Goal: Consume media (video, audio): Consume media (video, audio)

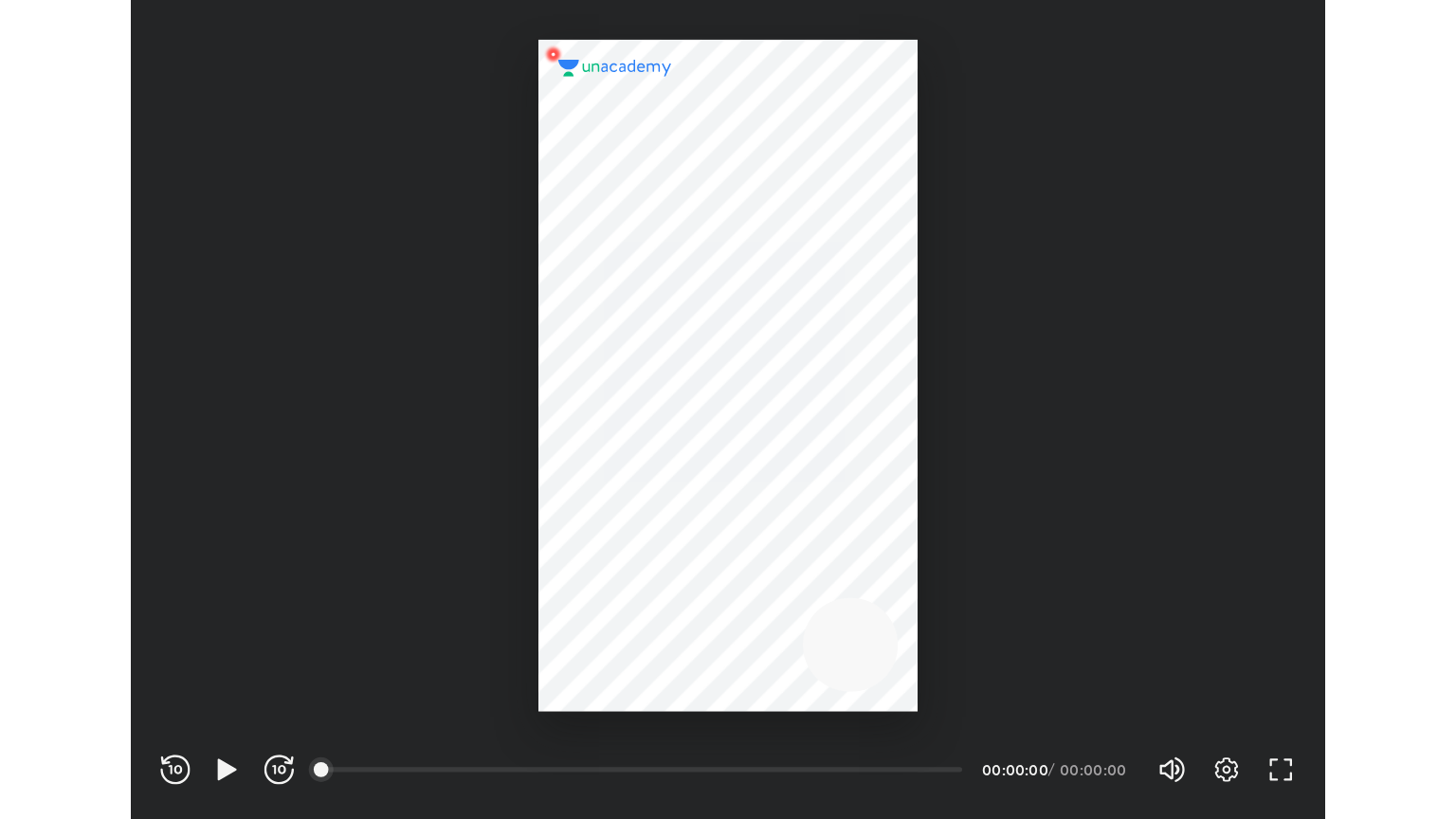
scroll to position [628, 916]
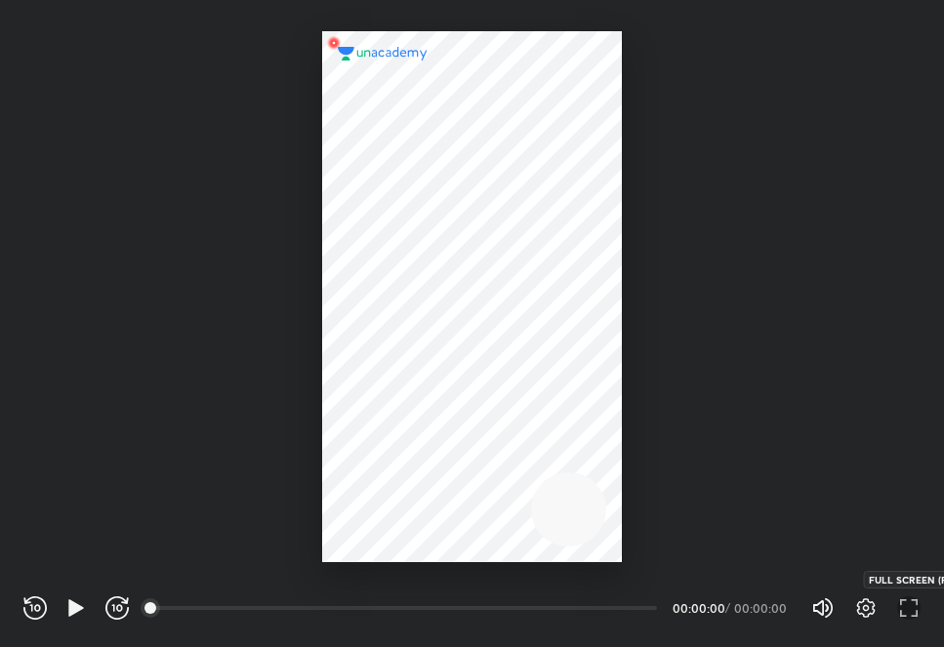
click at [897, 610] on icon "button" at bounding box center [908, 608] width 23 height 23
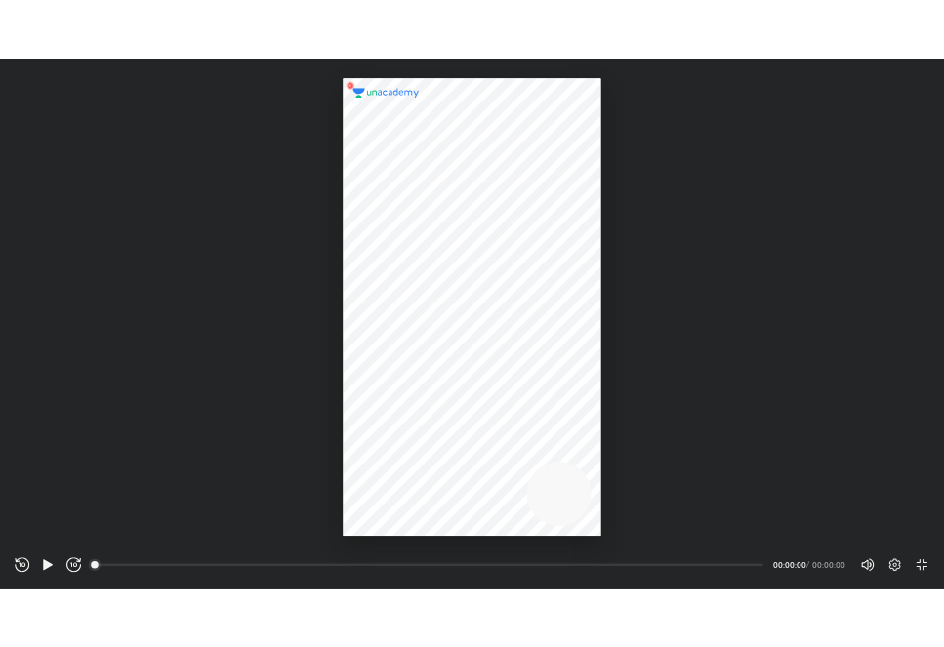
scroll to position [844, 1500]
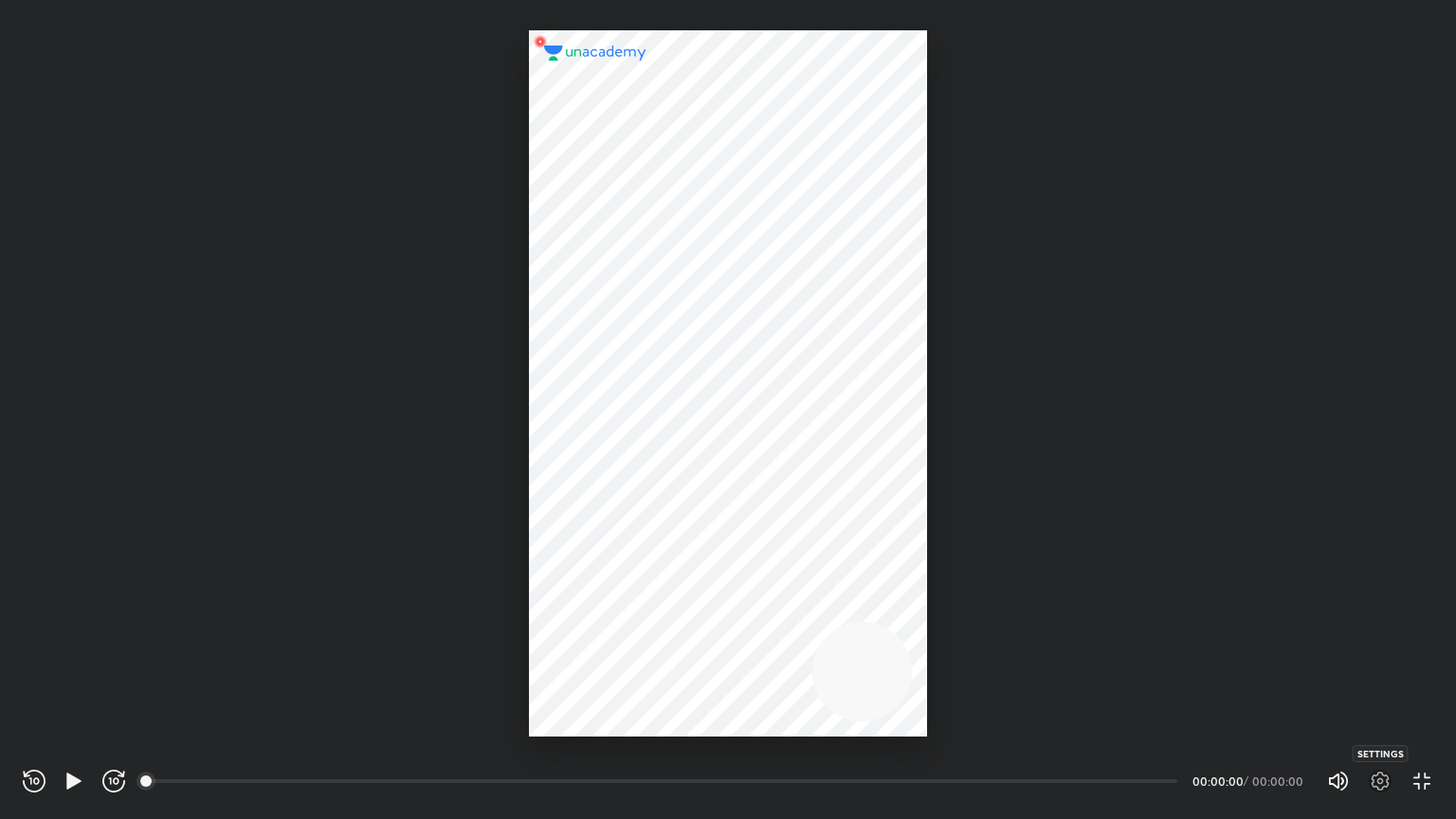
click at [915, 627] on icon "button" at bounding box center [1379, 780] width 22 height 22
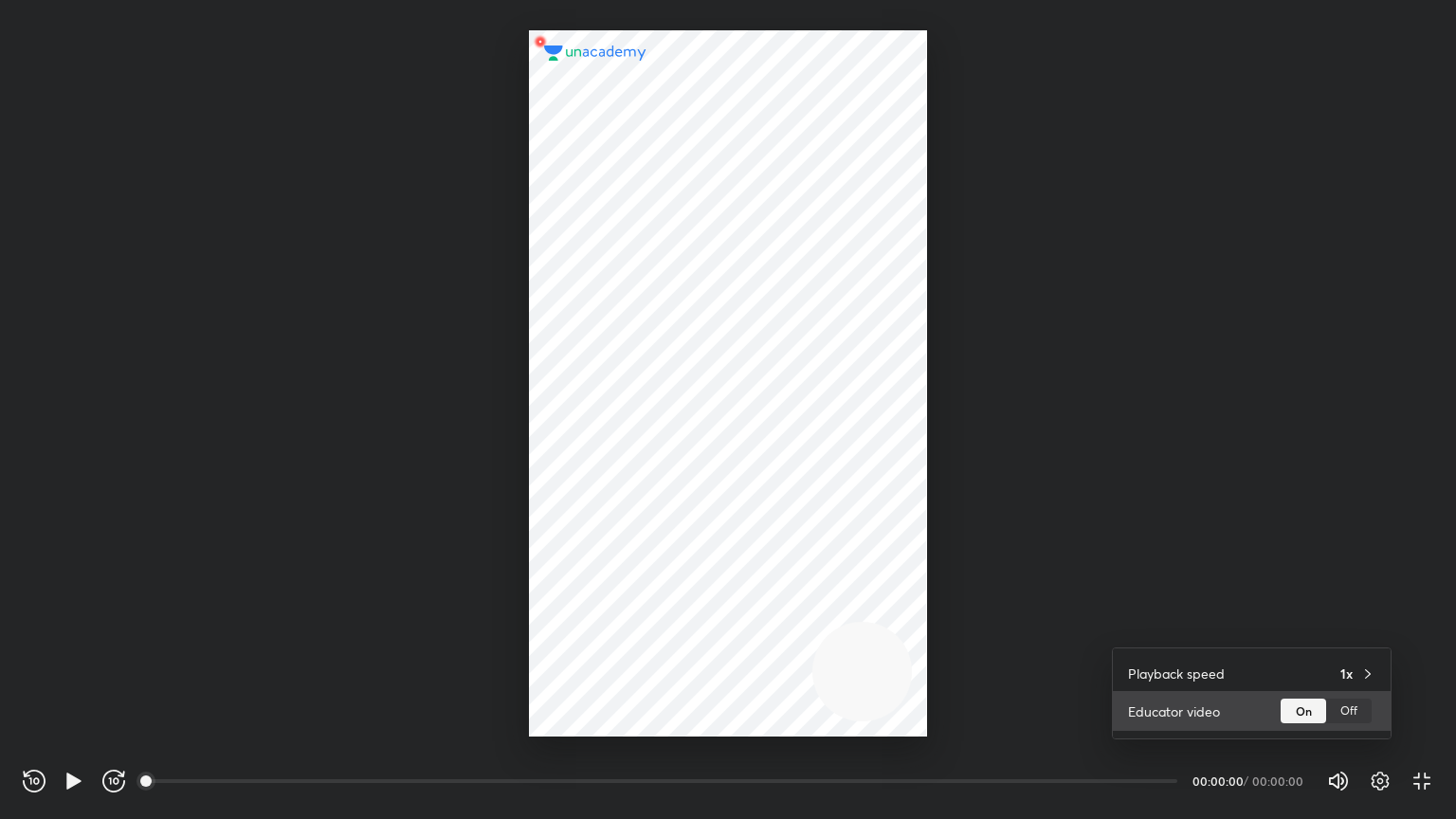
click at [915, 627] on div "Educator video On Off" at bounding box center [1251, 710] width 278 height 40
click at [915, 627] on div "Off" at bounding box center [1348, 710] width 46 height 24
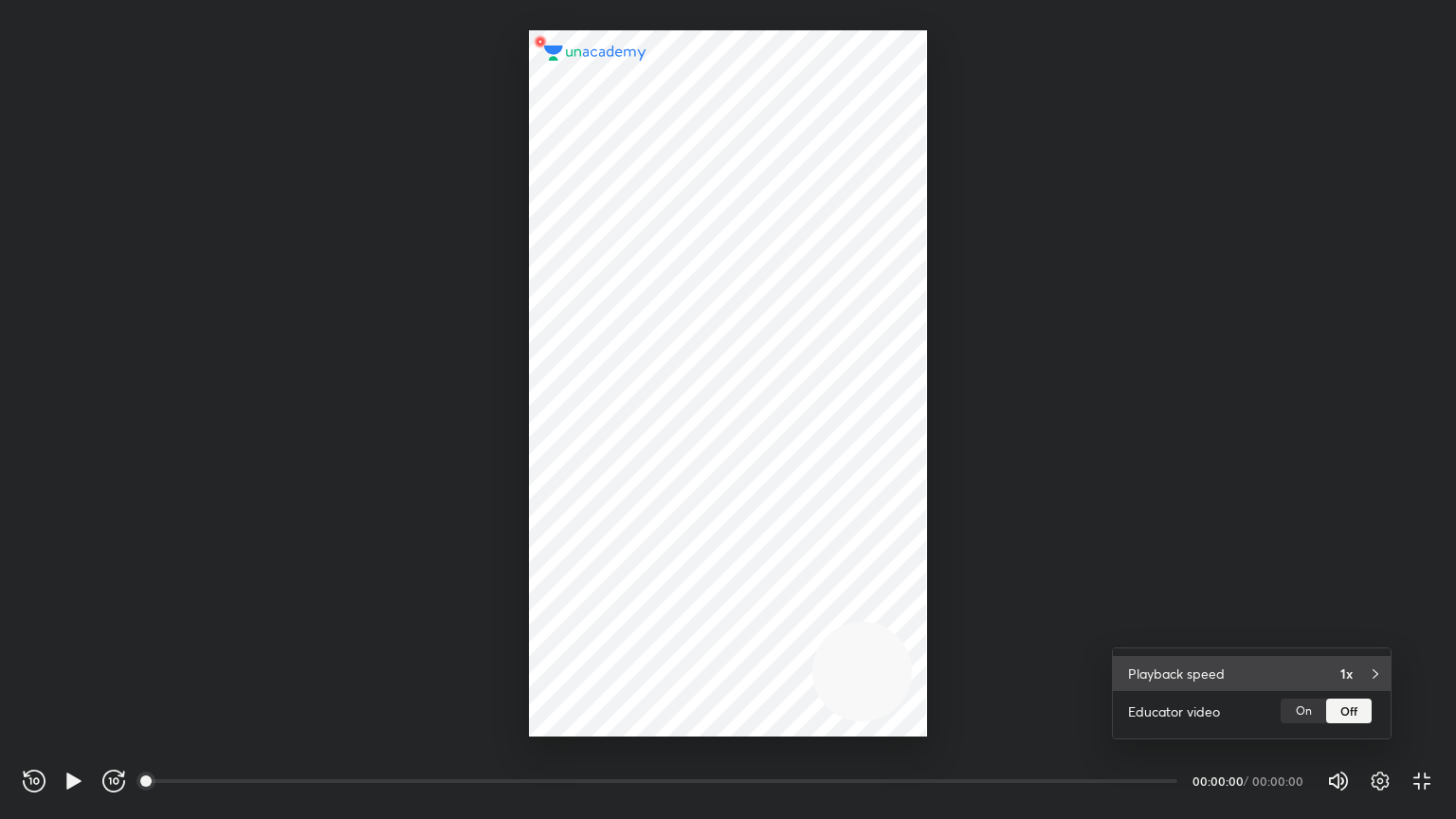
click at [915, 627] on div "Playback speed 1x" at bounding box center [1251, 673] width 278 height 35
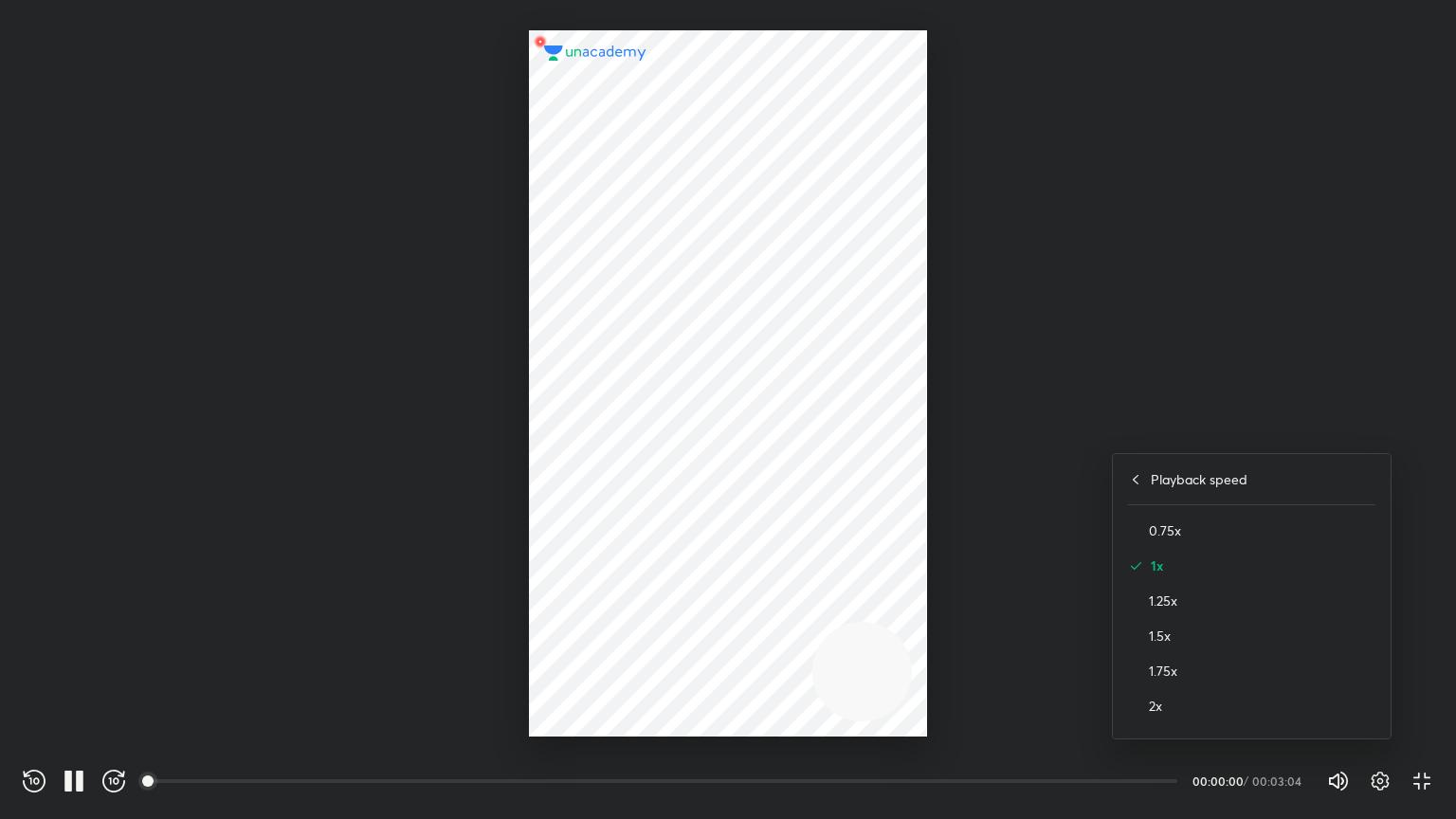
click at [915, 627] on h4 "1.75x" at bounding box center [1262, 671] width 226 height 20
click at [915, 476] on div at bounding box center [728, 410] width 1456 height 819
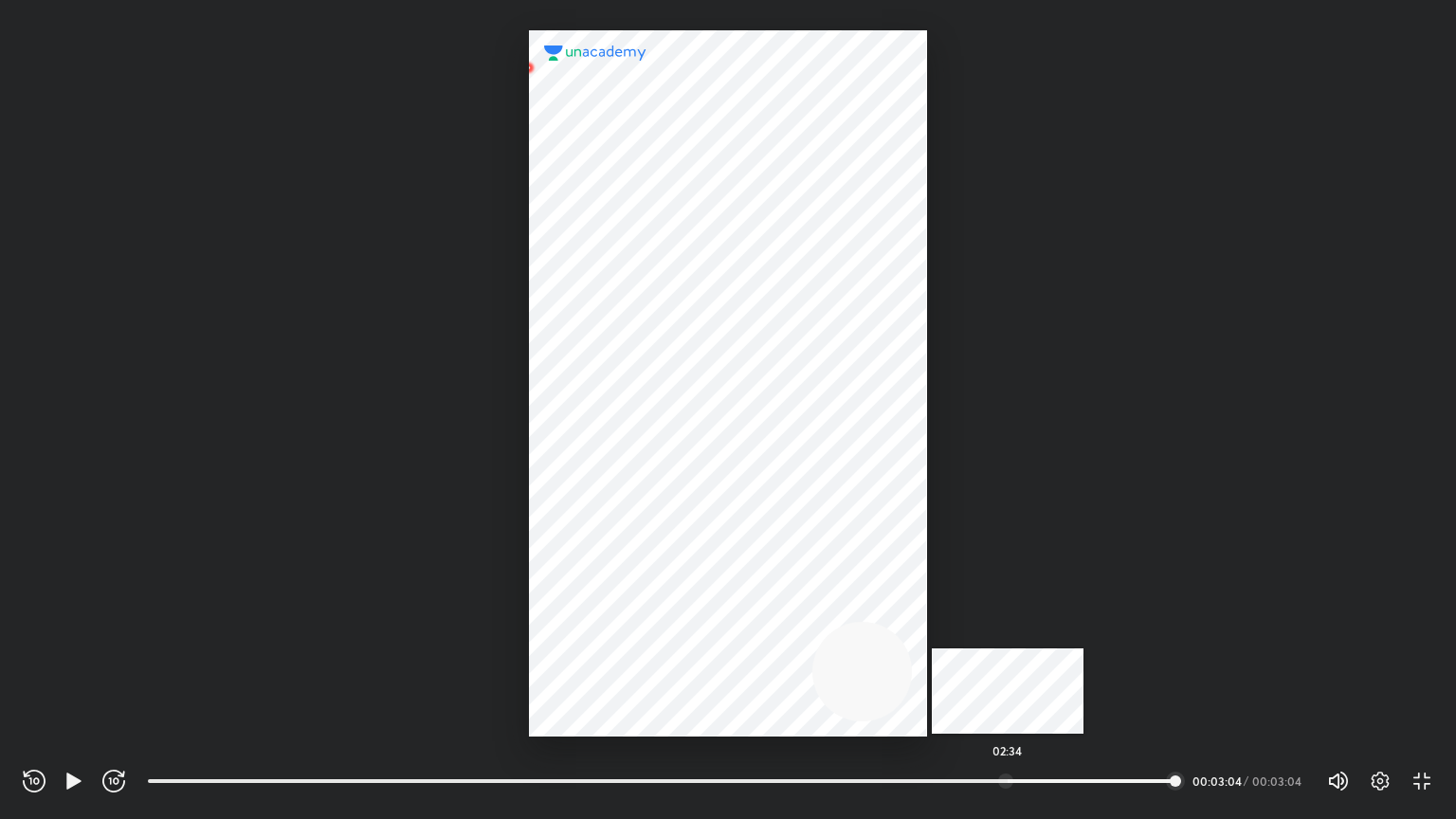
click at [915, 627] on div at bounding box center [1006, 781] width 16 height 16
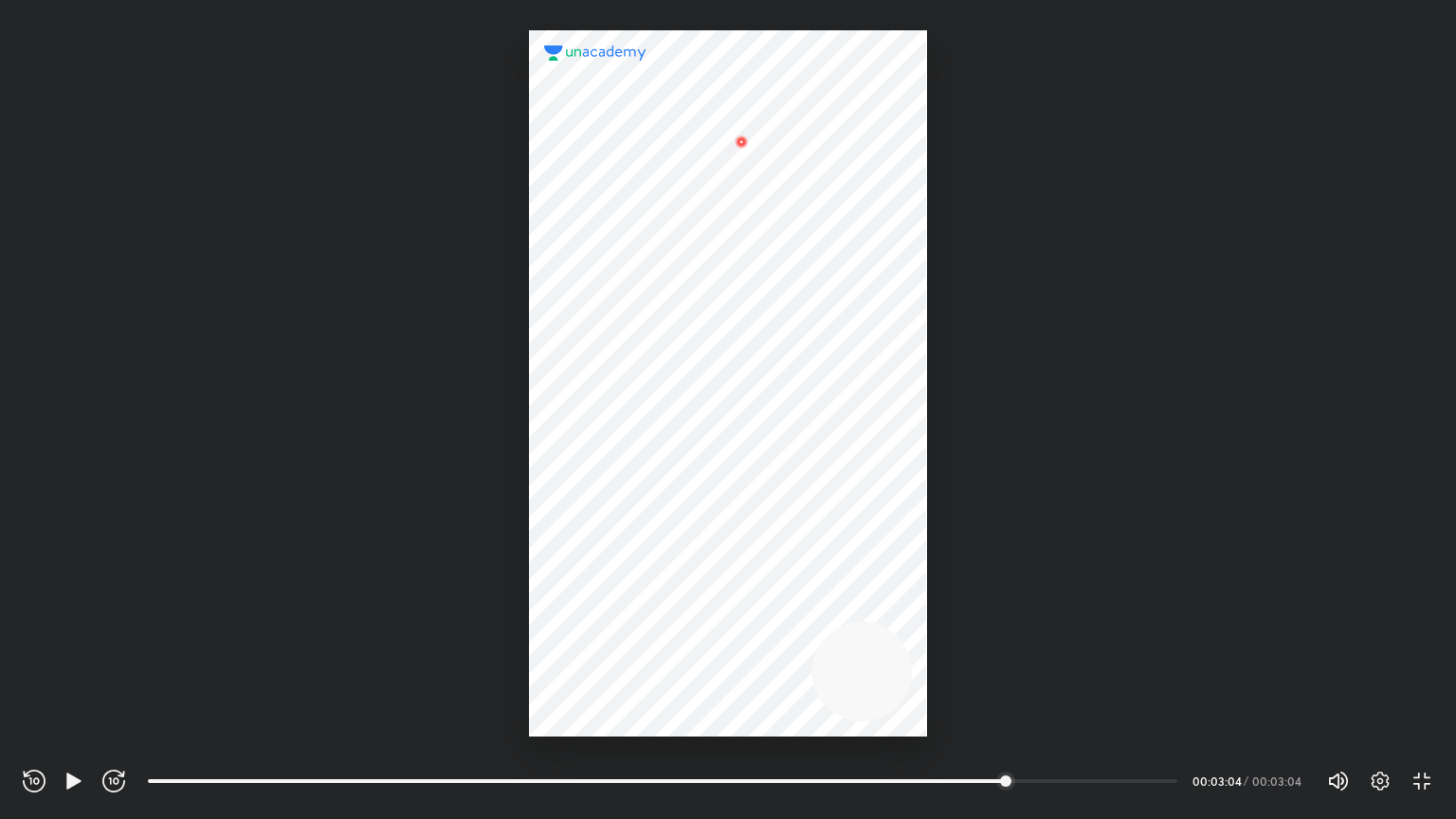
click at [607, 618] on div at bounding box center [727, 383] width 397 height 706
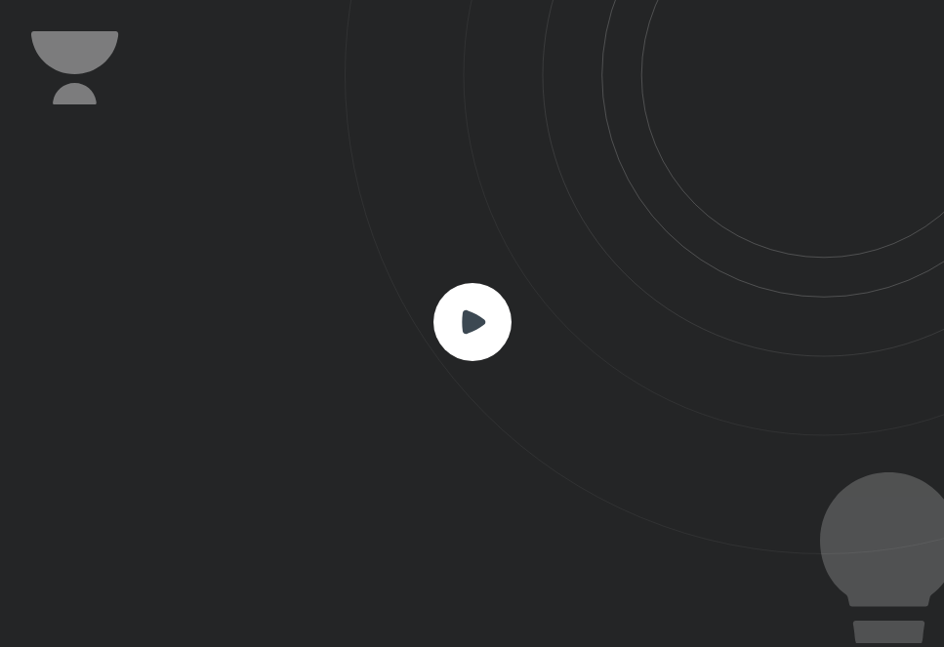
scroll to position [647, 944]
